Goal: Register for event/course

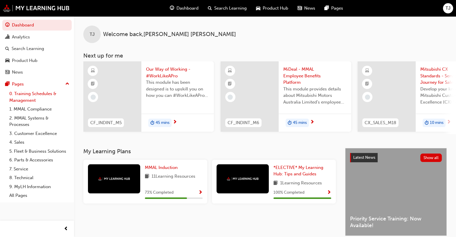
click at [43, 93] on link "0. Training Schedules & Management" at bounding box center [39, 96] width 65 height 15
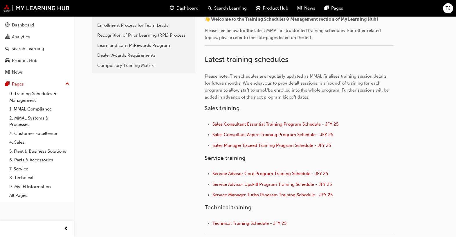
scroll to position [181, 0]
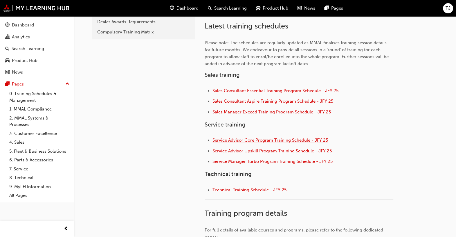
click at [286, 138] on span "Service Advisor Core Program Training Schedule - JFY 25" at bounding box center [271, 139] width 116 height 5
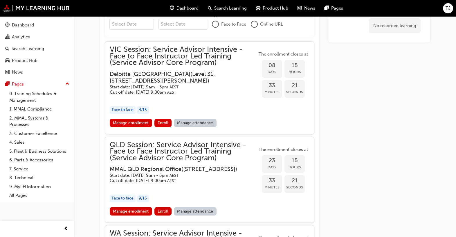
scroll to position [546, 0]
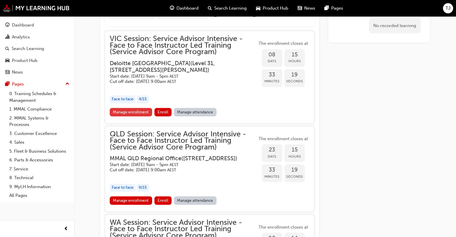
click at [143, 111] on link "Manage enrollment" at bounding box center [131, 112] width 42 height 8
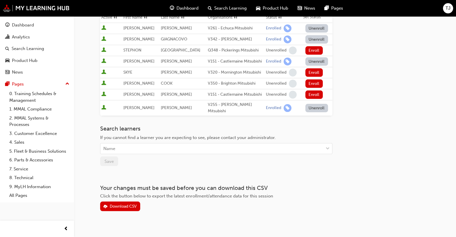
scroll to position [112, 0]
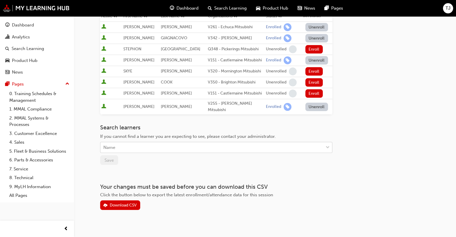
click at [115, 144] on div "Name" at bounding box center [109, 147] width 12 height 7
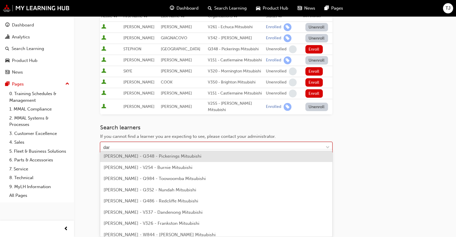
type input "darb"
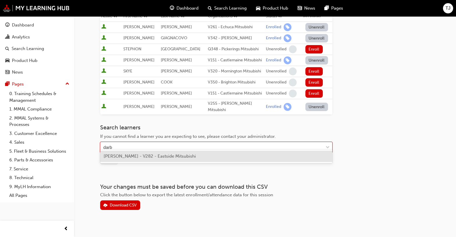
click at [143, 157] on span "TIMOTHY DARBYSHIRE-ROBERTS - V282 - Eastside Mitsubishi" at bounding box center [150, 155] width 92 height 5
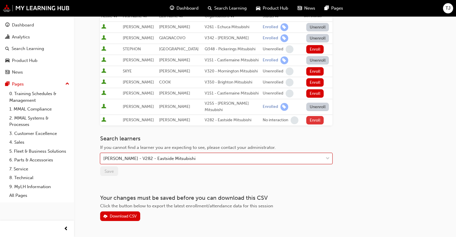
click at [314, 116] on button "Enroll" at bounding box center [314, 120] width 17 height 8
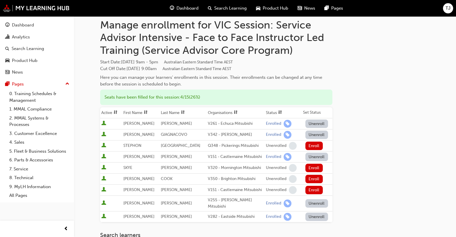
scroll to position [0, 0]
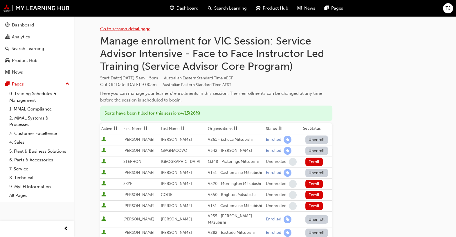
click at [128, 29] on link "Go to session detail page" at bounding box center [125, 28] width 50 height 5
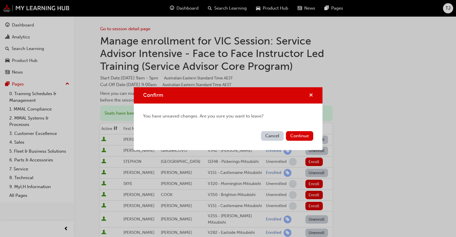
click at [312, 94] on span "cross-icon" at bounding box center [311, 95] width 4 height 5
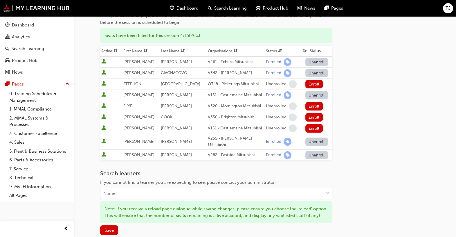
scroll to position [145, 0]
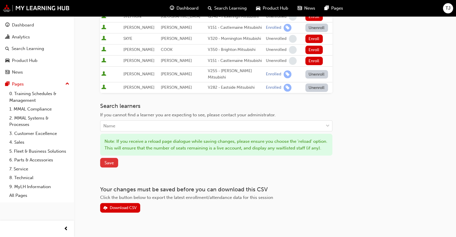
click at [106, 166] on button "Save" at bounding box center [109, 163] width 18 height 10
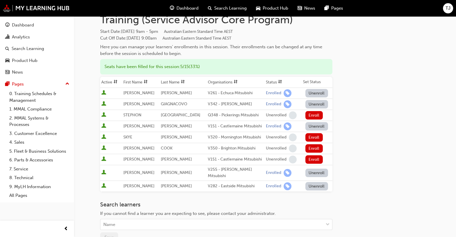
scroll to position [0, 0]
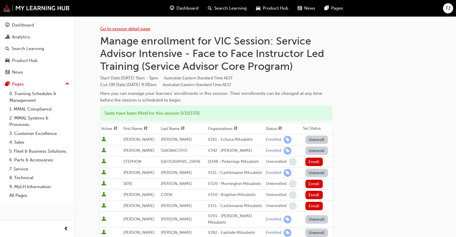
click at [133, 28] on link "Go to session detail page" at bounding box center [125, 28] width 50 height 5
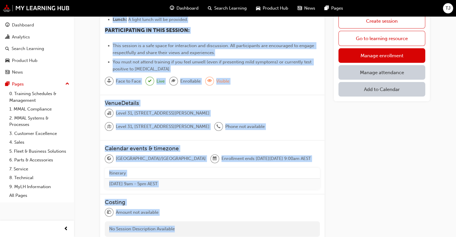
scroll to position [213, 0]
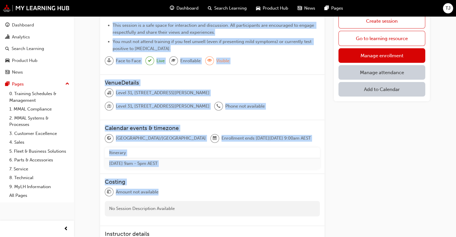
drag, startPoint x: 105, startPoint y: 69, endPoint x: 231, endPoint y: 190, distance: 174.6
click at [231, 190] on div "Overview 5 / 15 ABOUT THIS SESSION: This in-person instructor led session provi…" at bounding box center [212, 53] width 224 height 408
copy div "Overview 5 / 15 ABOUT THIS SESSION: This in-person instructor led session provi…"
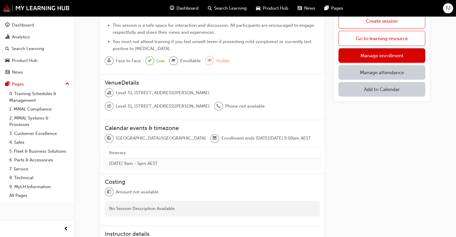
click at [422, 147] on div "Create session Go to learning resource Manage enrollment Manage attendance Add …" at bounding box center [382, 55] width 96 height 413
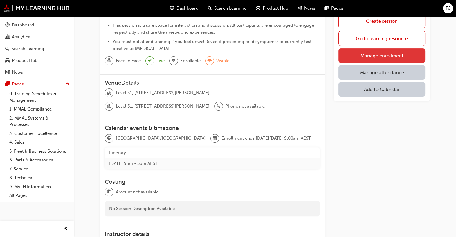
click at [378, 56] on link "Manage enrollment" at bounding box center [382, 55] width 87 height 15
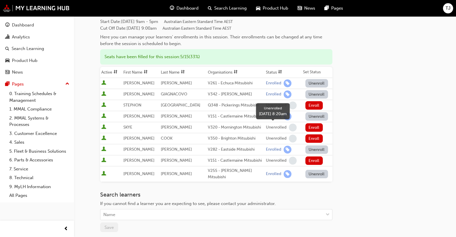
scroll to position [72, 0]
